Goal: Task Accomplishment & Management: Use online tool/utility

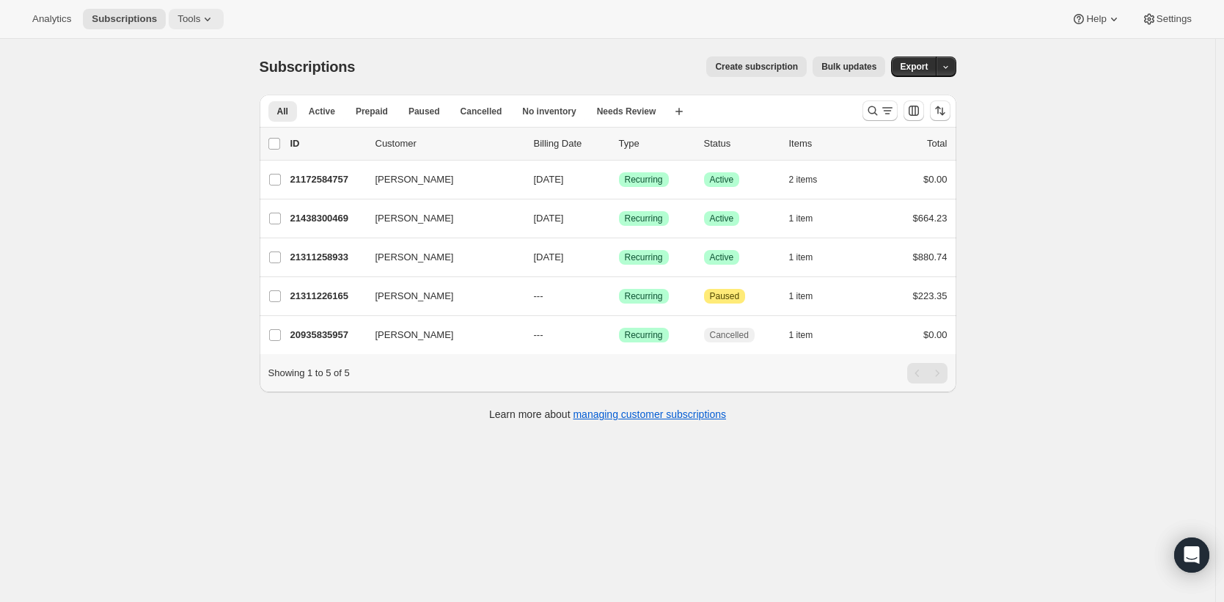
click at [197, 23] on span "Tools" at bounding box center [188, 19] width 23 height 12
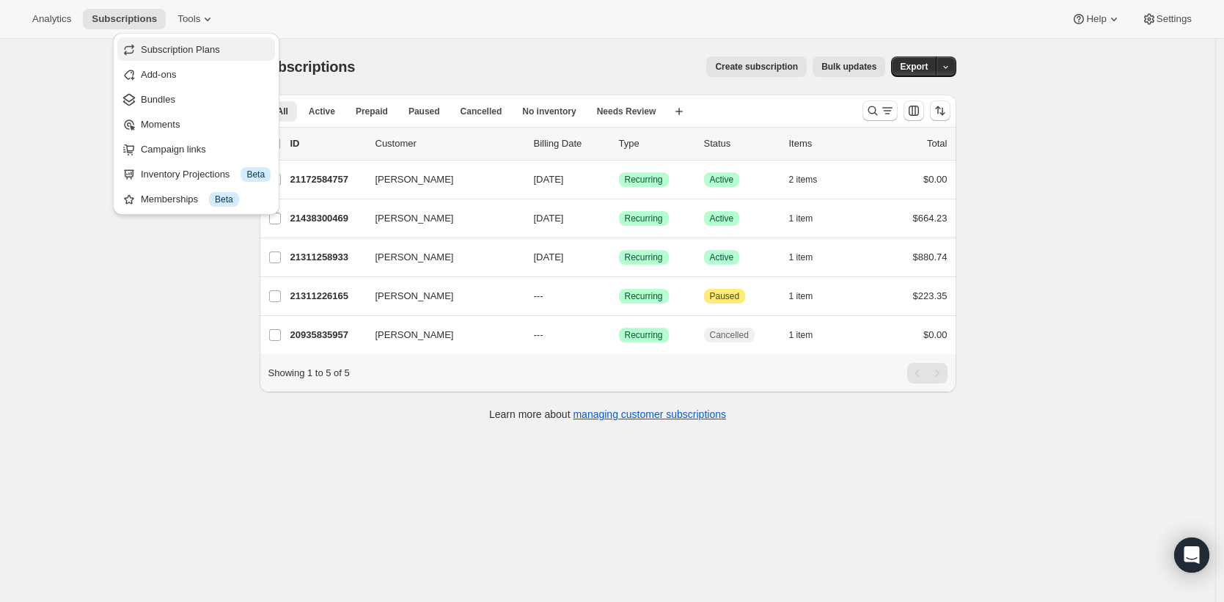
click at [188, 54] on span "Subscription Plans" at bounding box center [180, 49] width 79 height 11
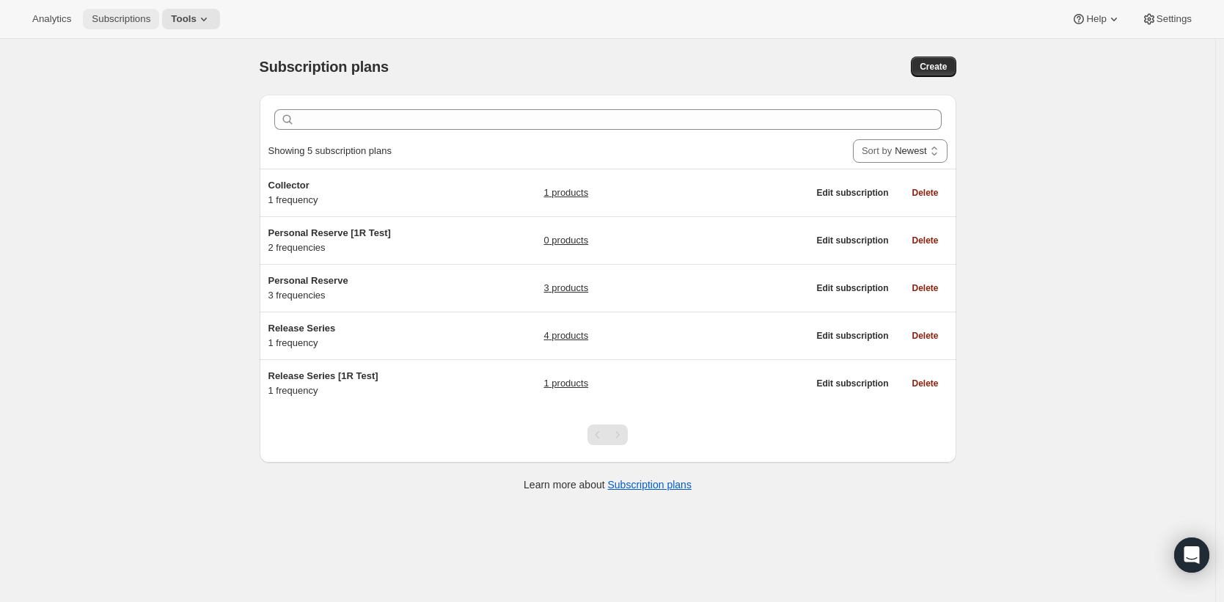
click at [125, 15] on span "Subscriptions" at bounding box center [121, 19] width 59 height 12
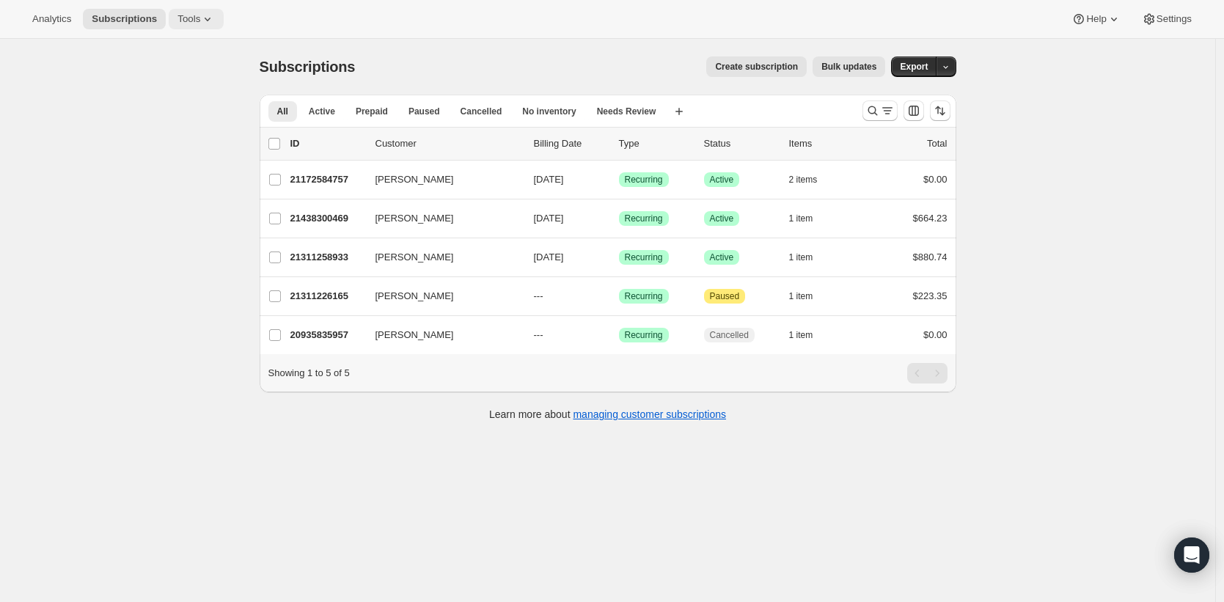
click at [182, 14] on span "Tools" at bounding box center [188, 19] width 23 height 12
